Goal: Transaction & Acquisition: Purchase product/service

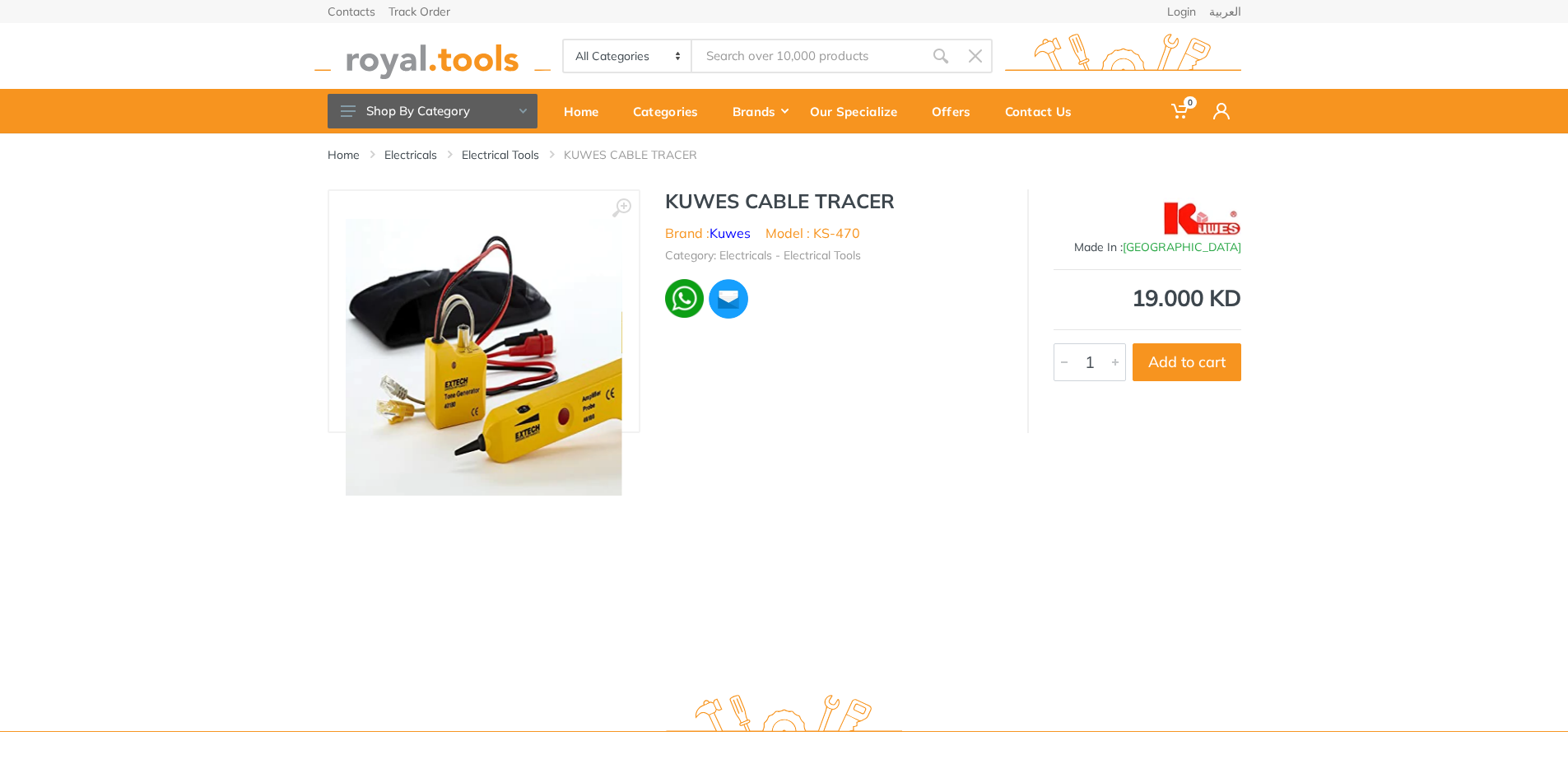
click at [433, 352] on img at bounding box center [483, 357] width 276 height 276
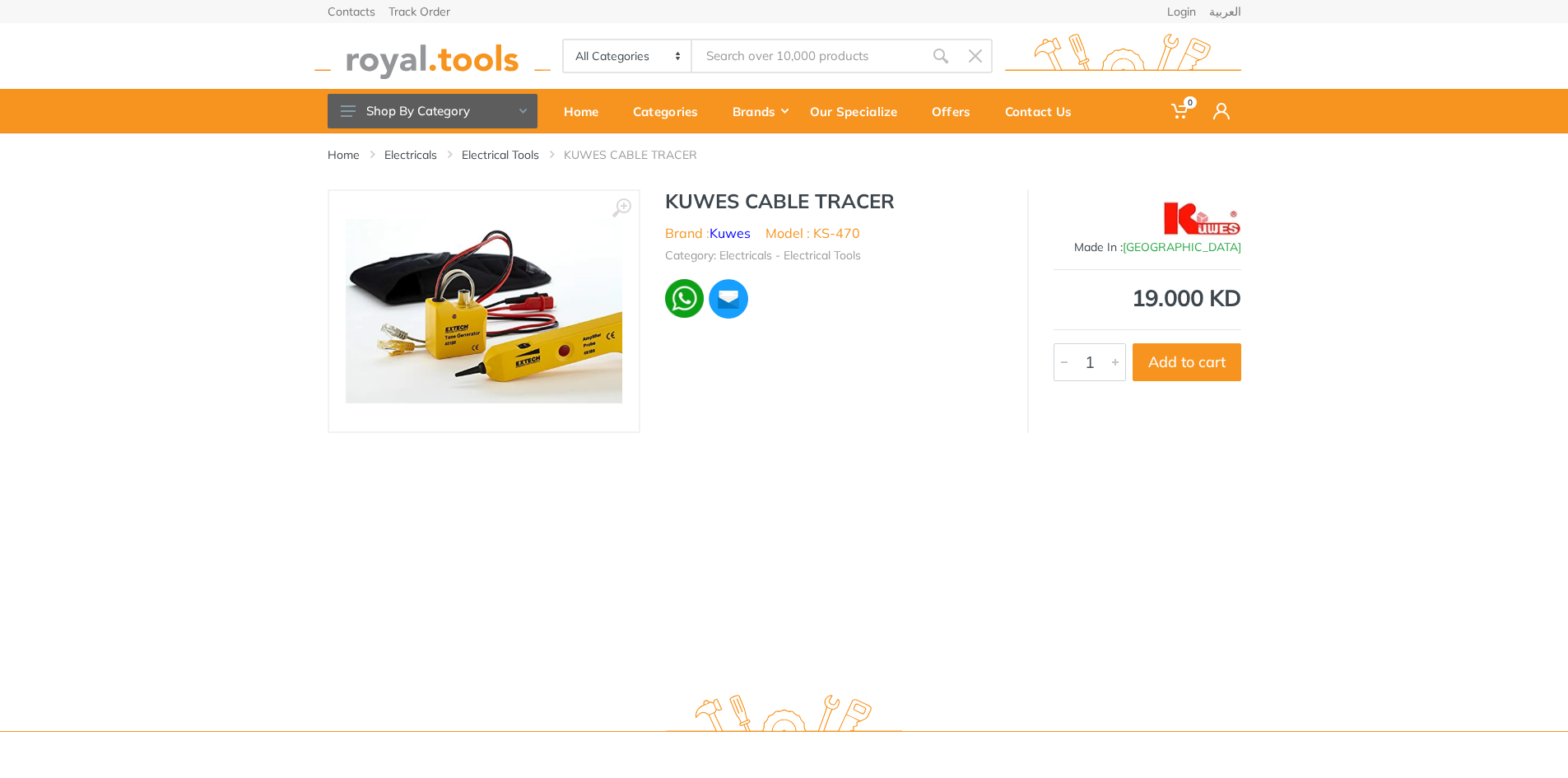
click at [519, 360] on img at bounding box center [483, 311] width 276 height 185
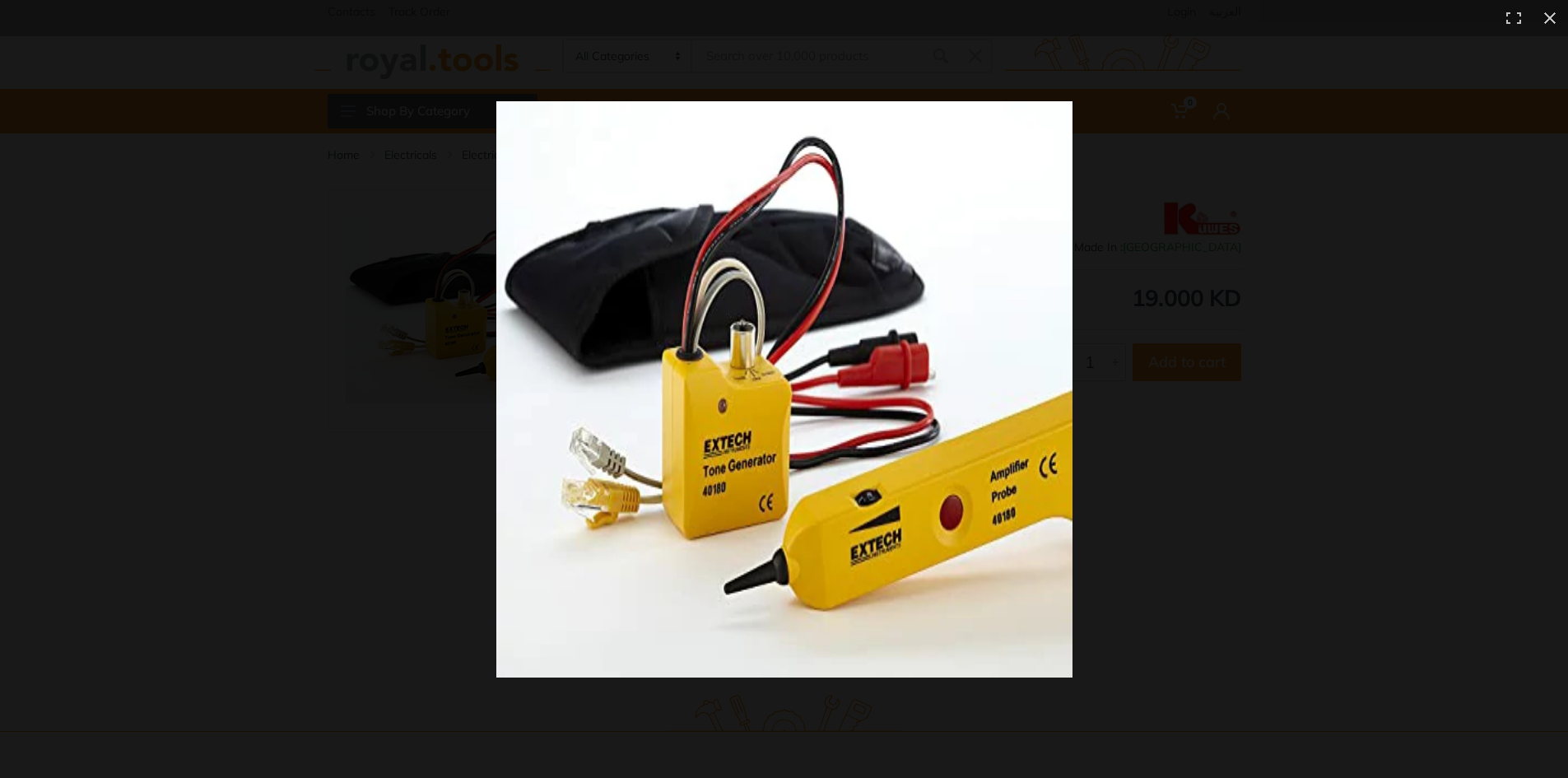
click at [519, 360] on img at bounding box center [784, 389] width 576 height 576
click at [493, 361] on div at bounding box center [784, 389] width 1568 height 778
